Goal: Task Accomplishment & Management: Manage account settings

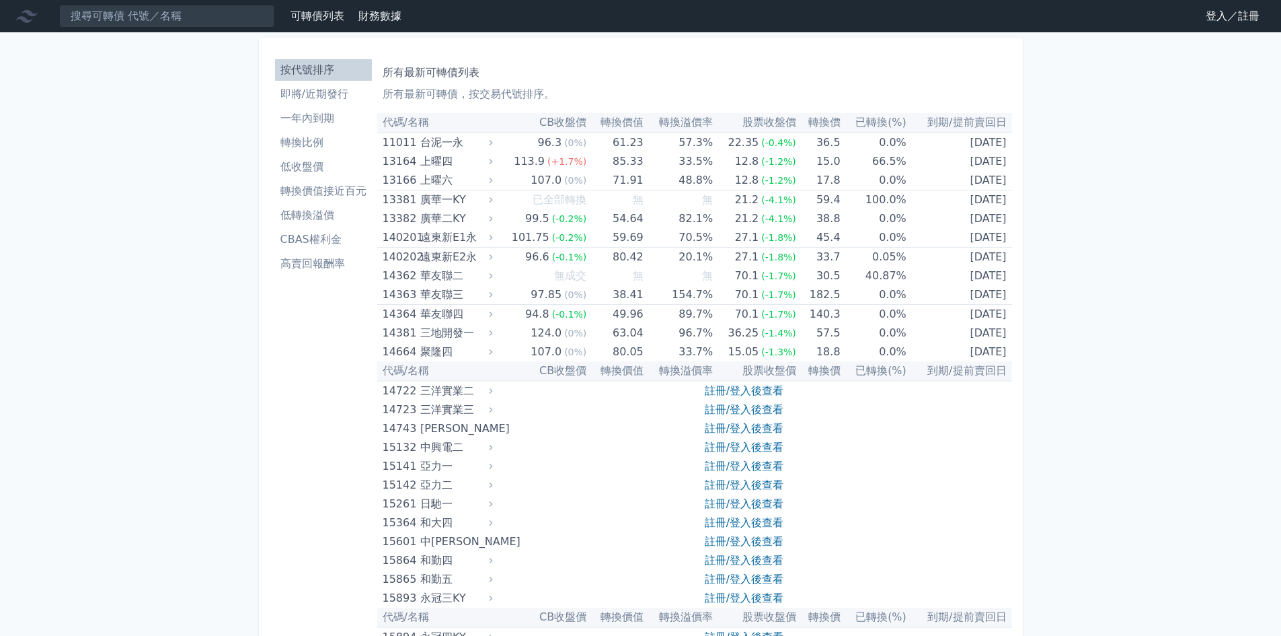
click at [1210, 18] on link "登入／註冊" at bounding box center [1232, 16] width 75 height 22
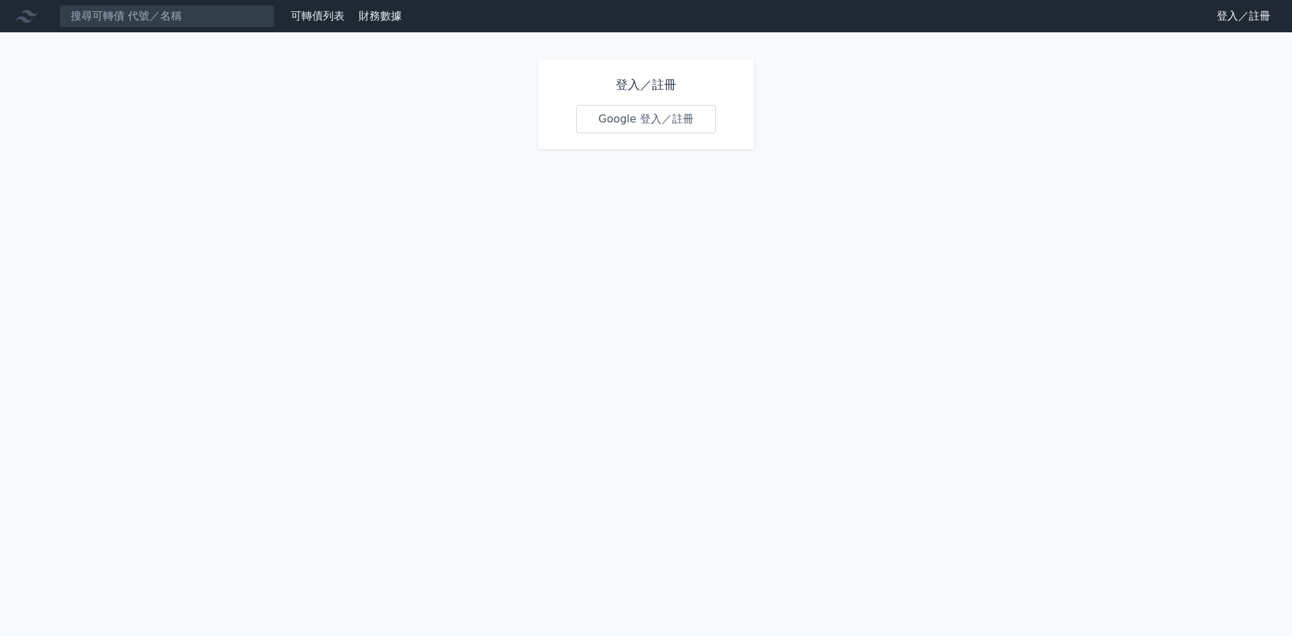
click at [661, 121] on link "Google 登入／註冊" at bounding box center [646, 119] width 140 height 28
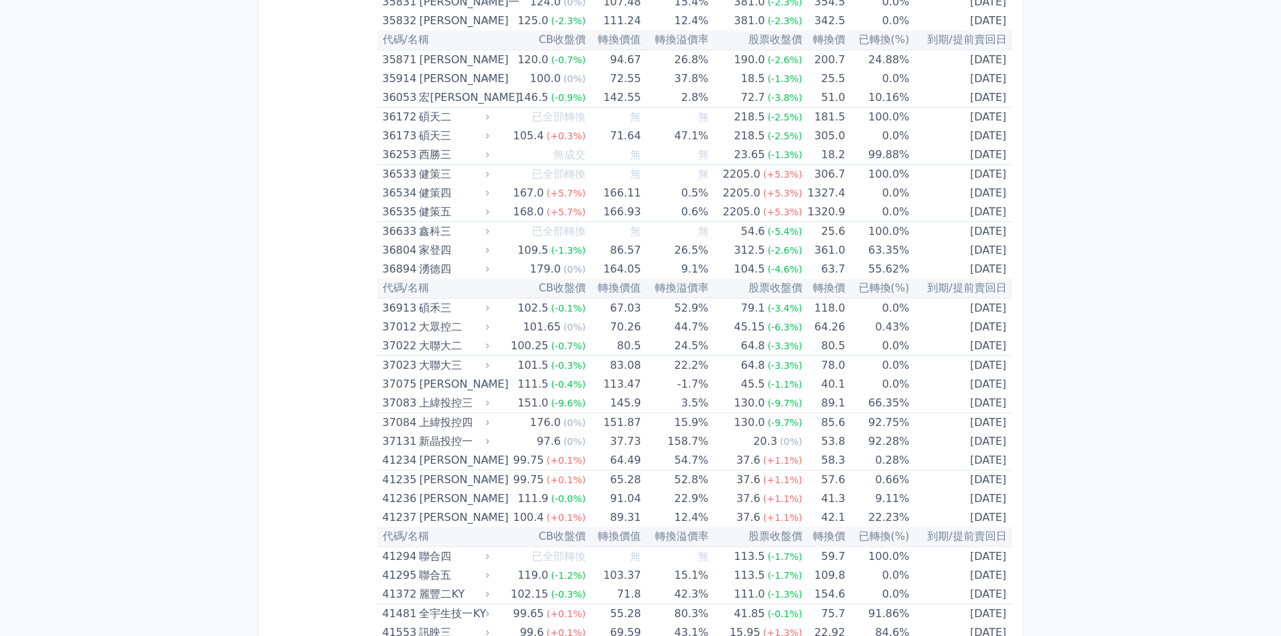
scroll to position [3363, 0]
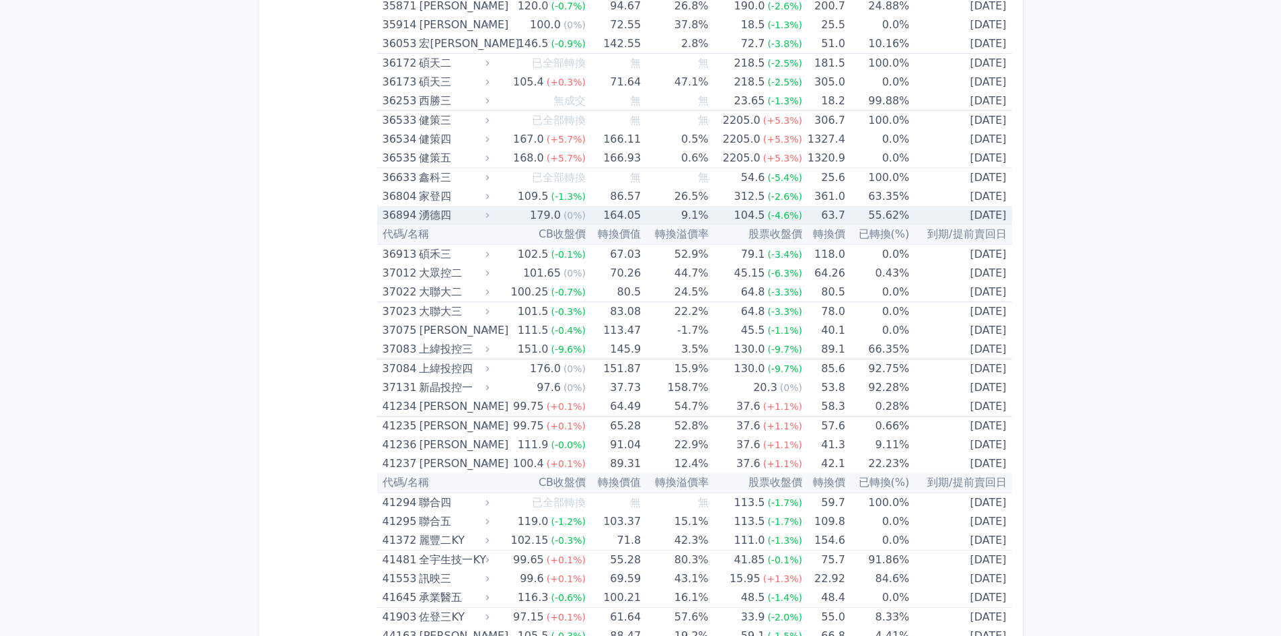
click at [647, 219] on td "9.1%" at bounding box center [674, 215] width 67 height 19
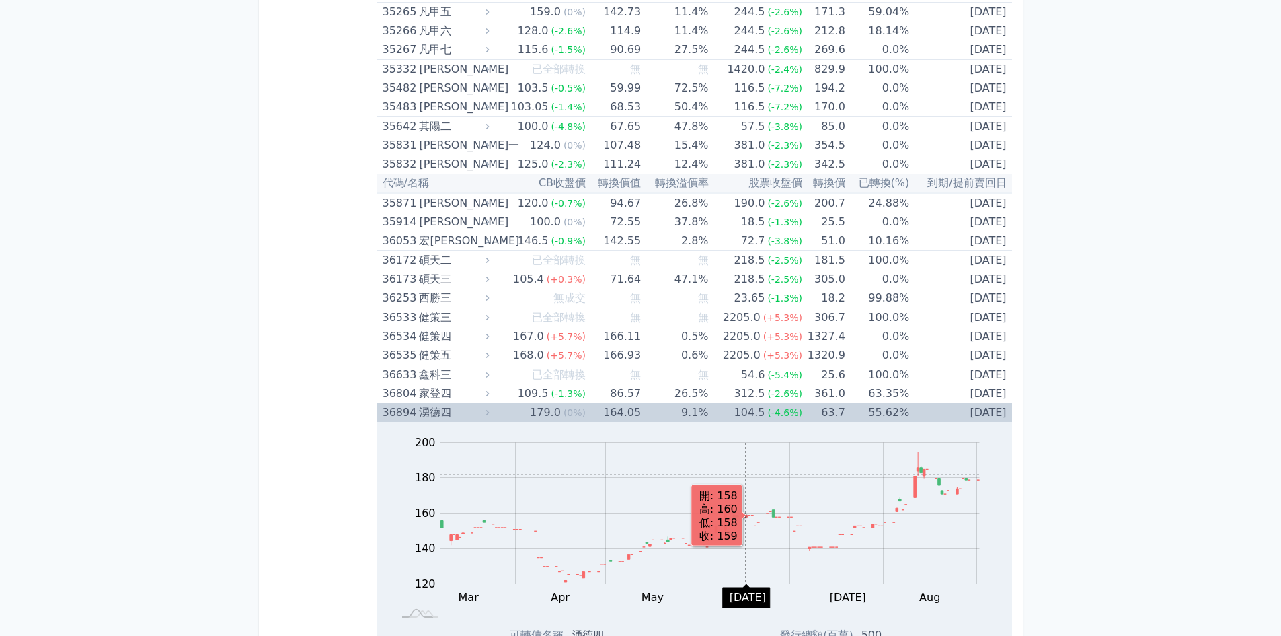
scroll to position [3162, 0]
